Goal: Find specific page/section: Find specific page/section

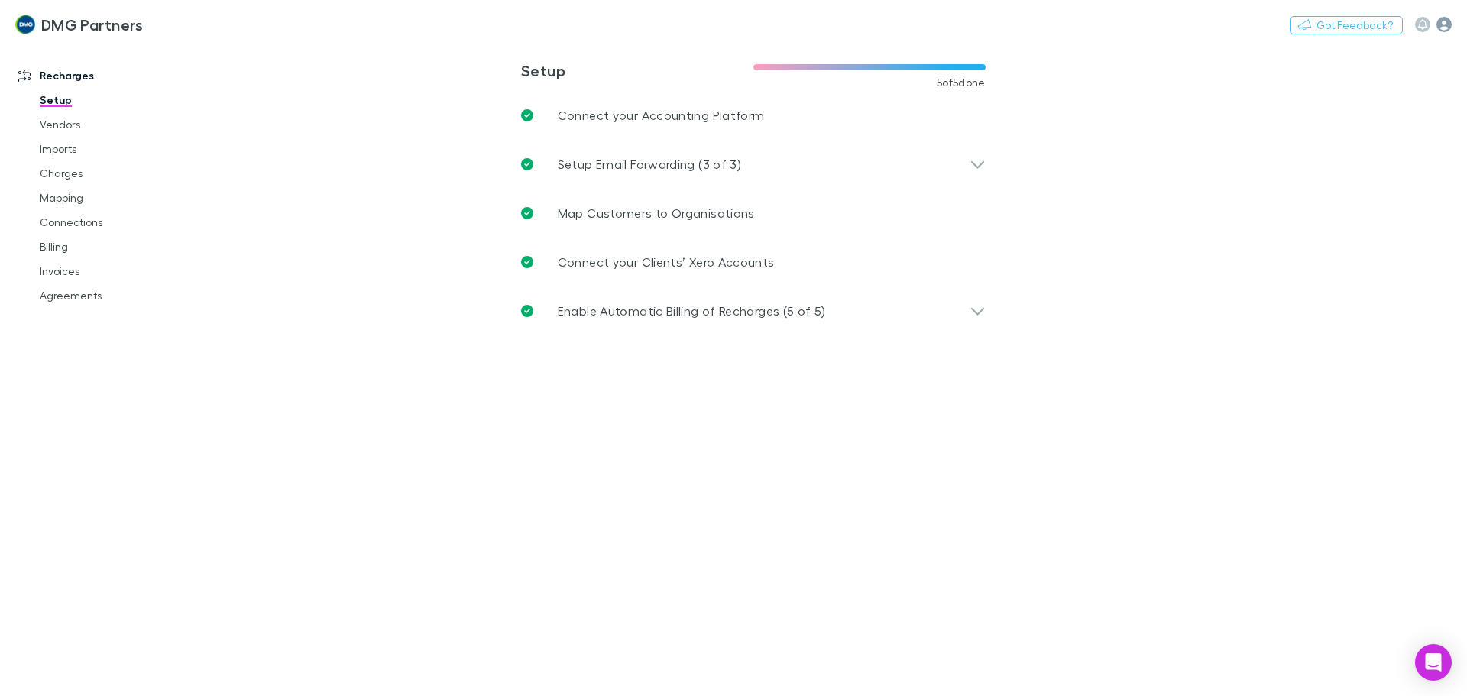
click at [1444, 24] on icon "button" at bounding box center [1443, 24] width 15 height 15
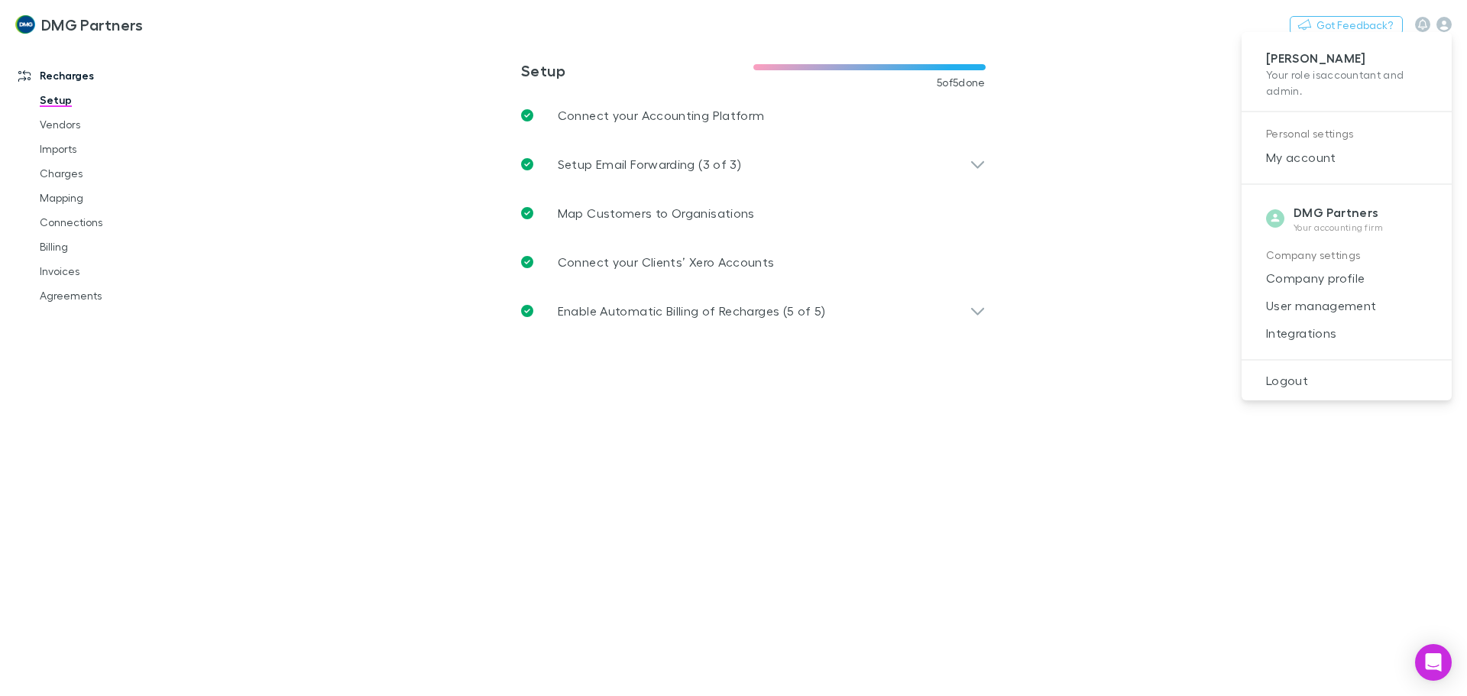
click at [69, 175] on div at bounding box center [733, 348] width 1467 height 696
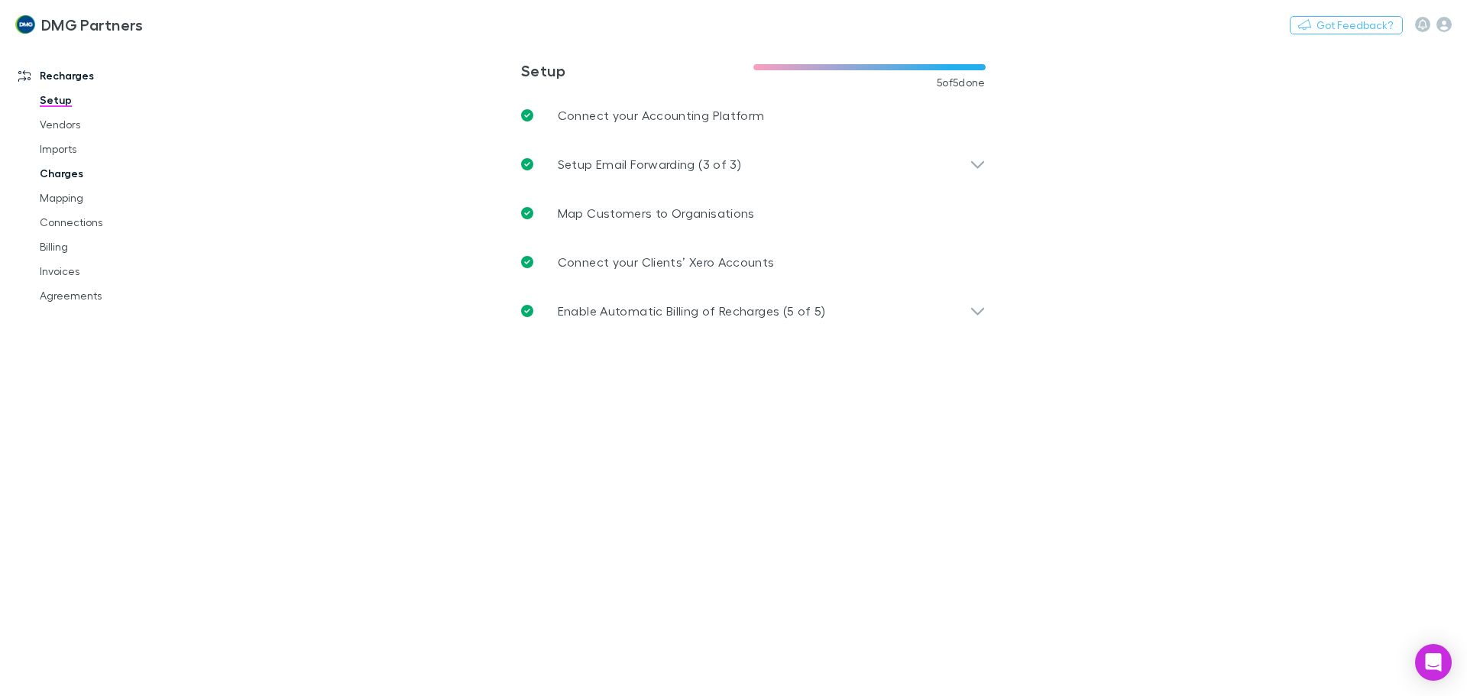
click at [69, 175] on link "Charges" at bounding box center [115, 173] width 182 height 24
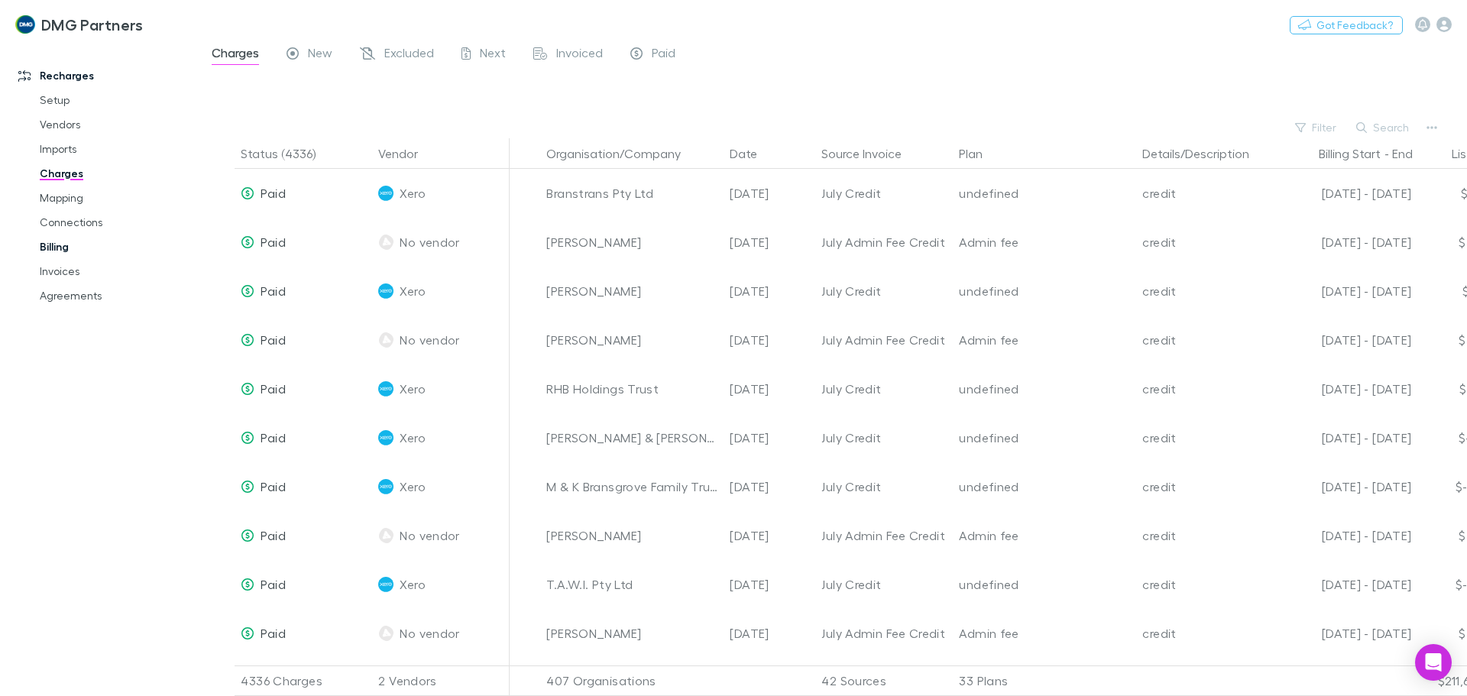
click at [60, 250] on link "Billing" at bounding box center [115, 247] width 182 height 24
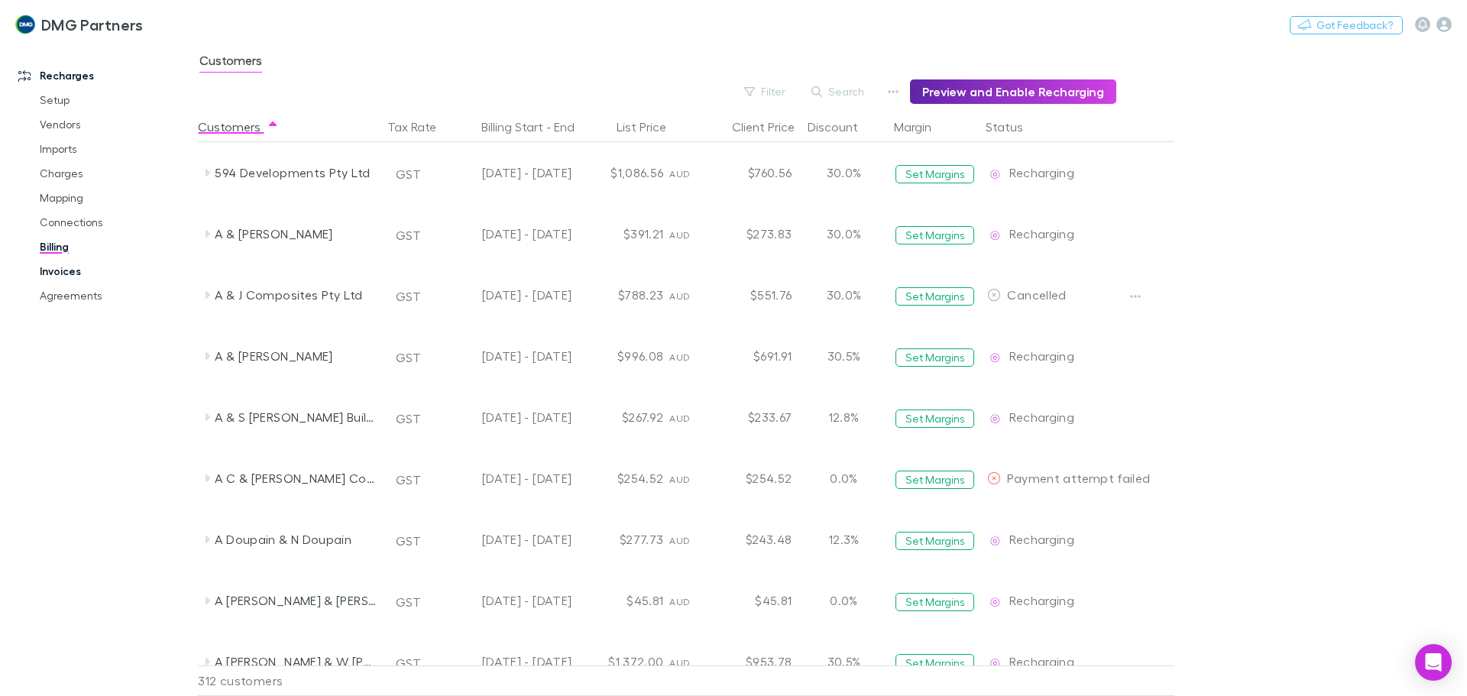
click at [47, 272] on link "Invoices" at bounding box center [115, 271] width 182 height 24
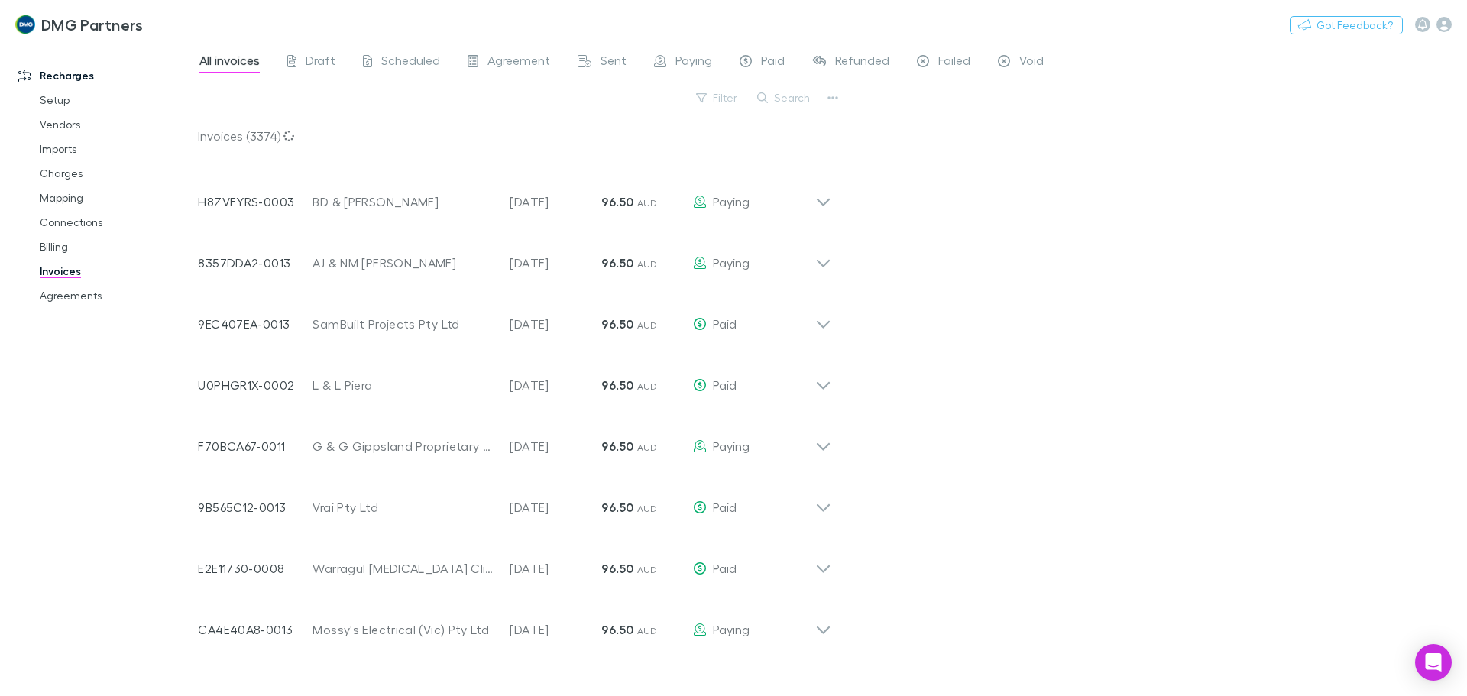
scroll to position [1324, 0]
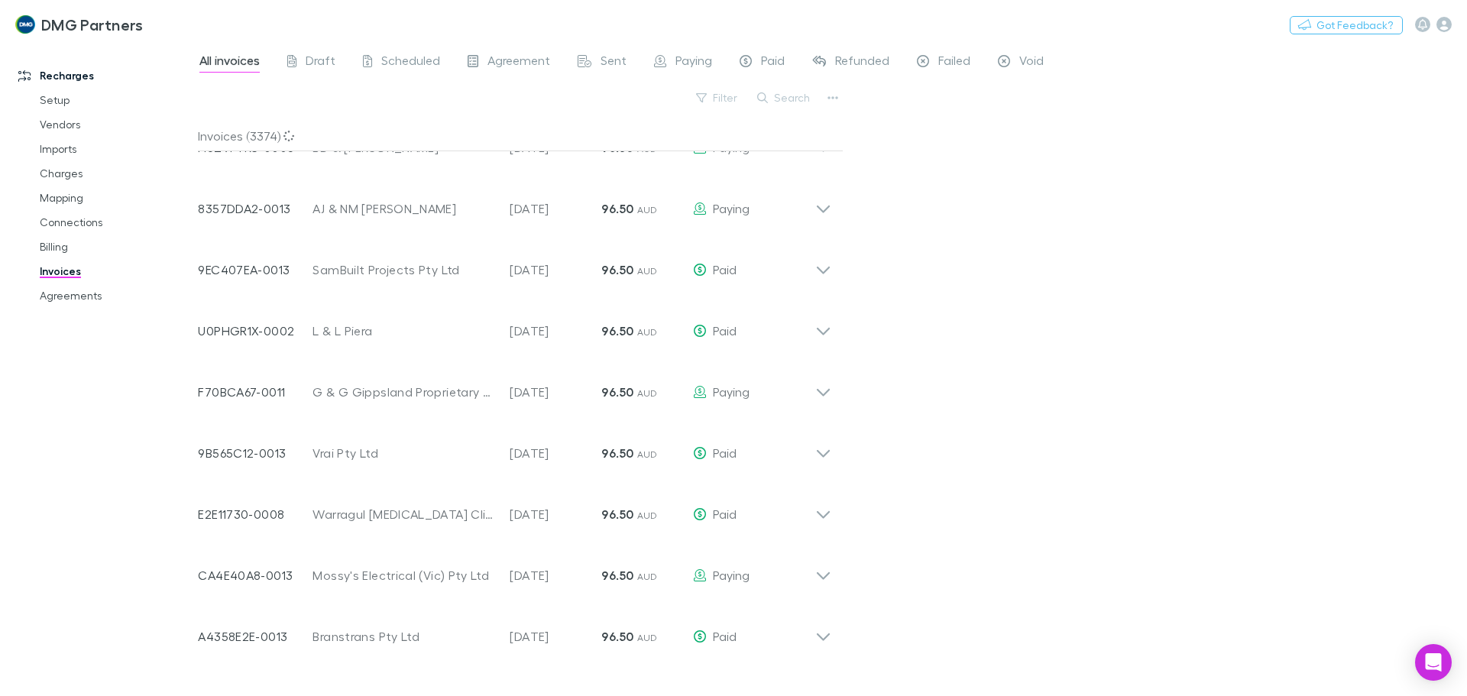
click at [43, 251] on link "Billing" at bounding box center [115, 247] width 182 height 24
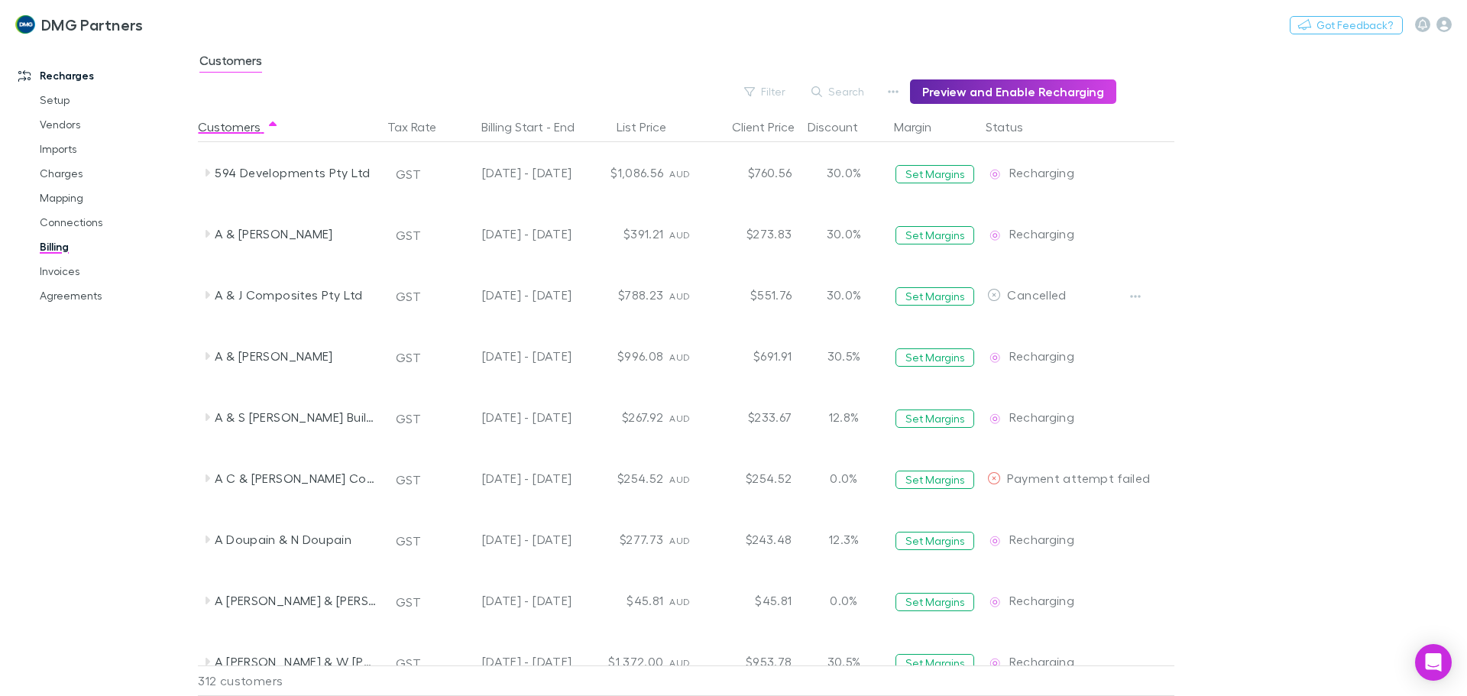
click at [83, 23] on h3 "DMG Partners" at bounding box center [92, 24] width 102 height 18
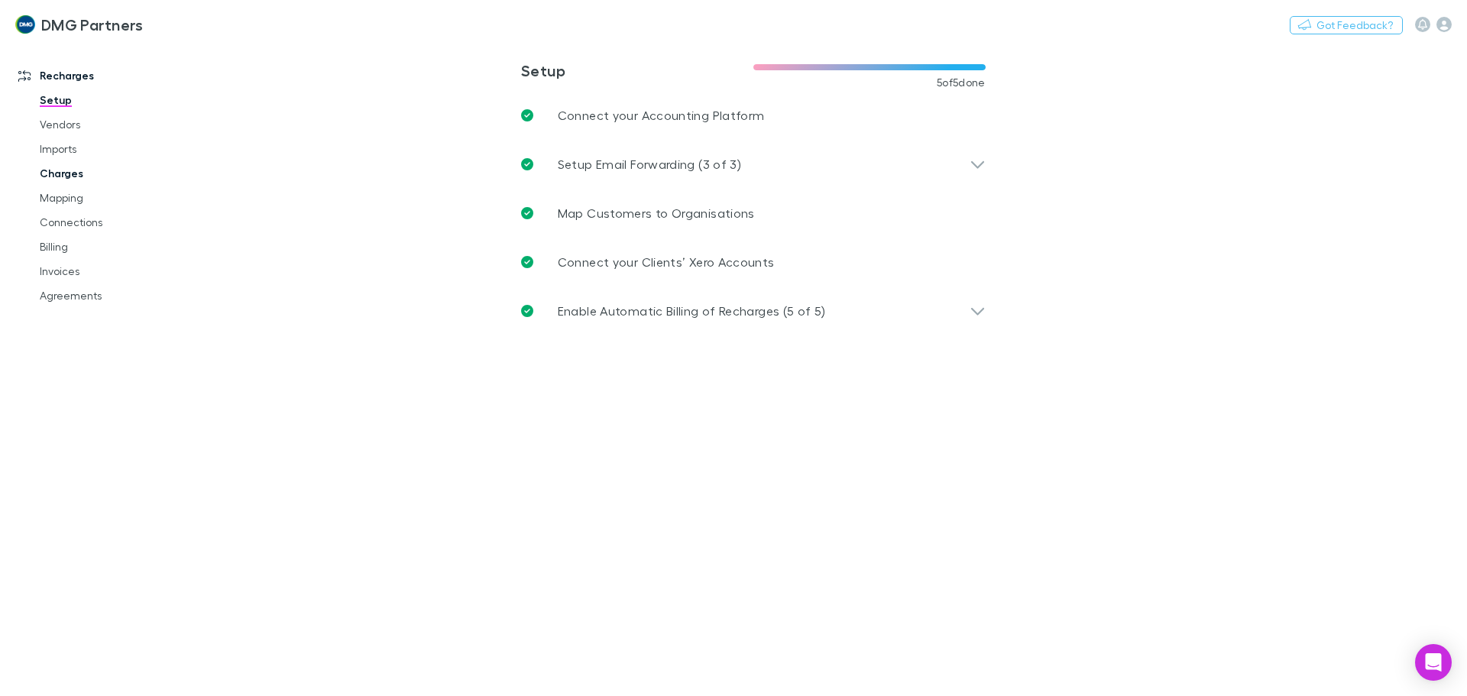
drag, startPoint x: 50, startPoint y: 155, endPoint x: 45, endPoint y: 176, distance: 22.0
click at [50, 155] on link "Imports" at bounding box center [115, 149] width 182 height 24
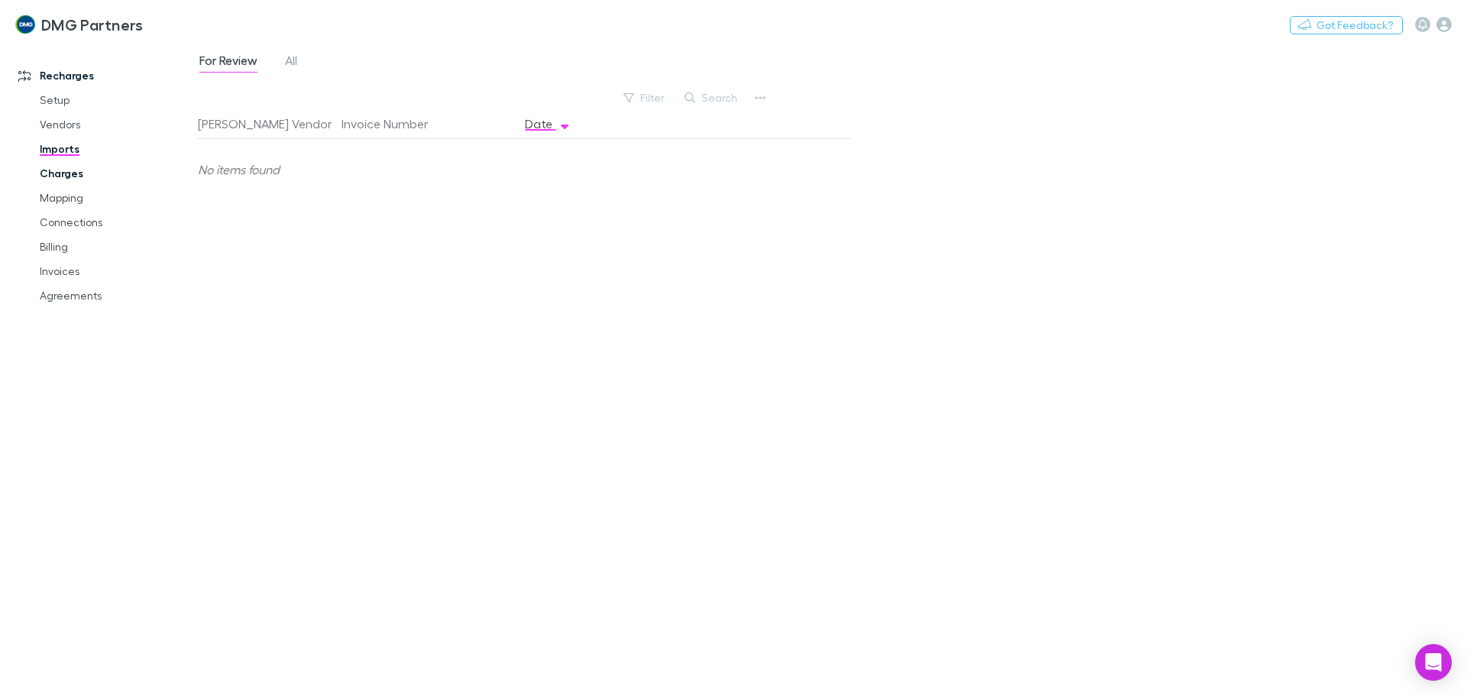
click at [45, 176] on link "Charges" at bounding box center [115, 173] width 182 height 24
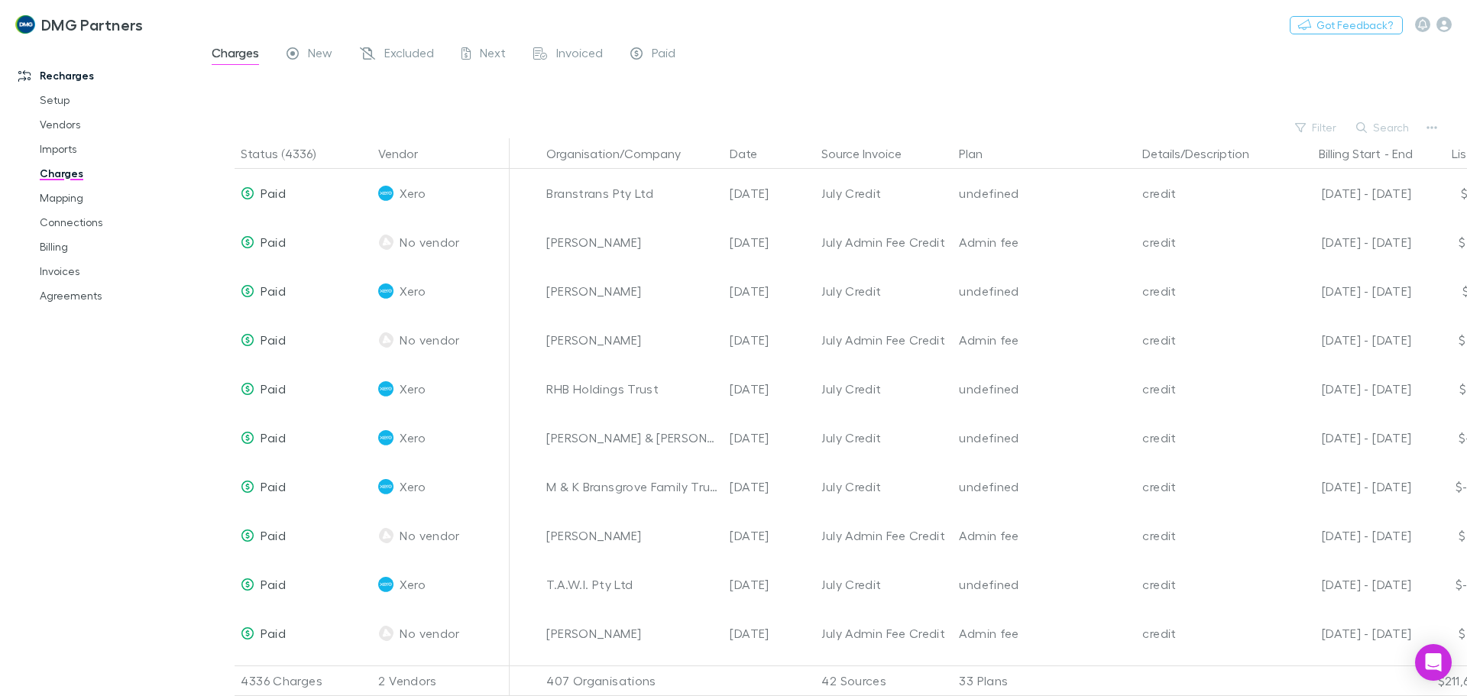
click at [665, 47] on span "Paid" at bounding box center [664, 55] width 24 height 20
click at [47, 251] on link "Billing" at bounding box center [115, 247] width 182 height 24
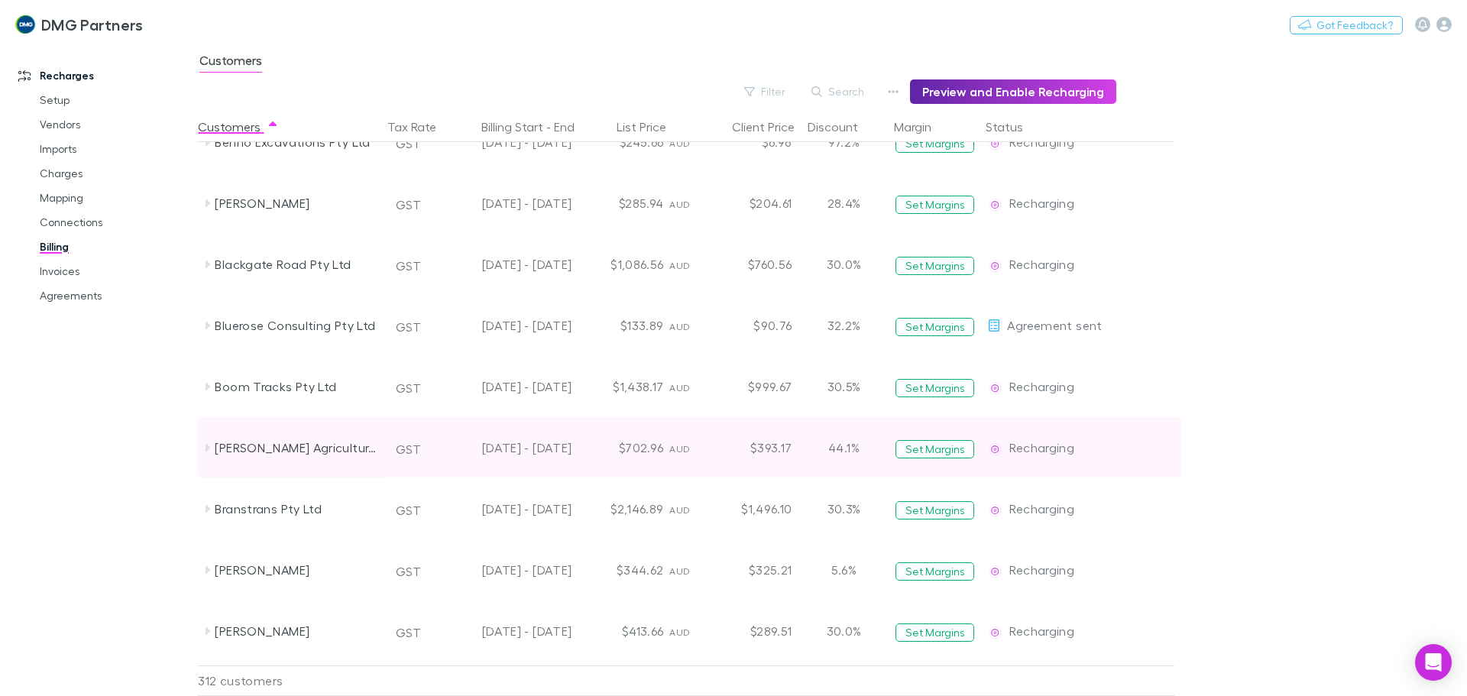
scroll to position [2383, 0]
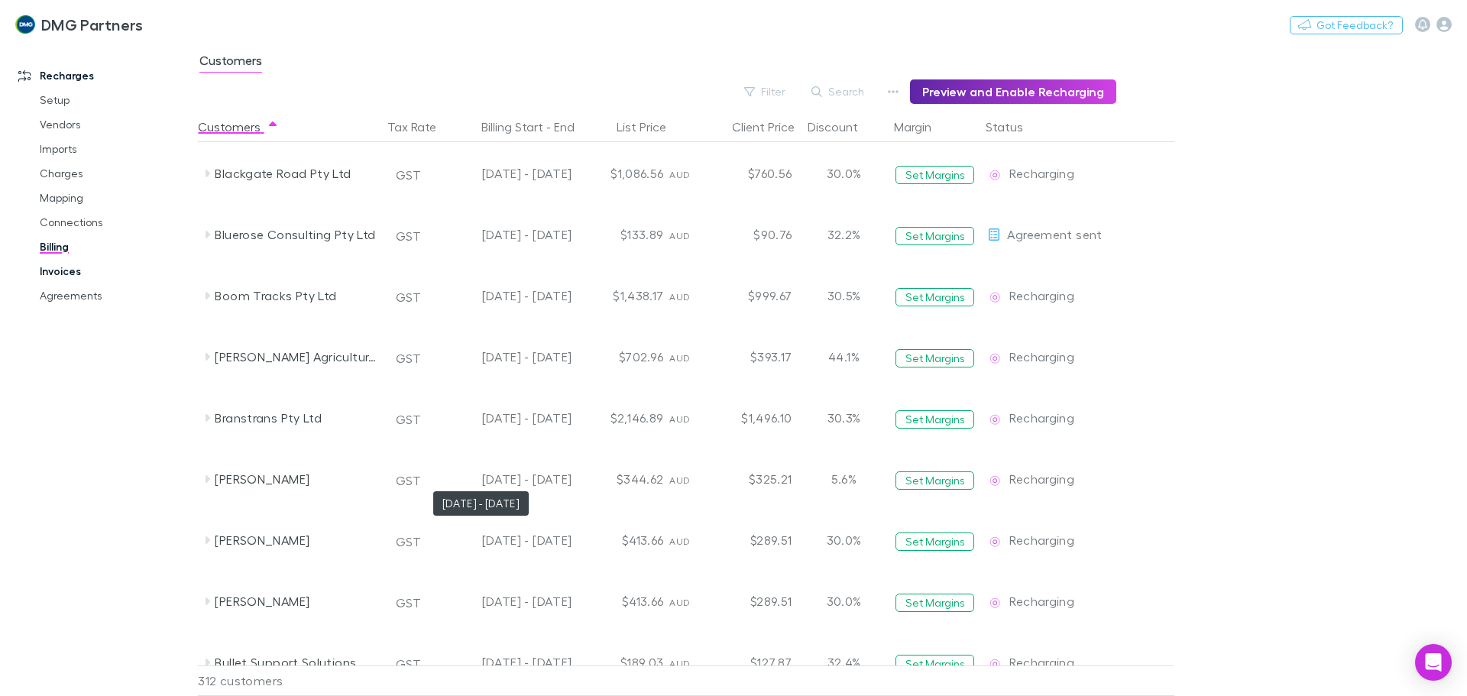
click at [73, 271] on link "Invoices" at bounding box center [115, 271] width 182 height 24
